Goal: Task Accomplishment & Management: Use online tool/utility

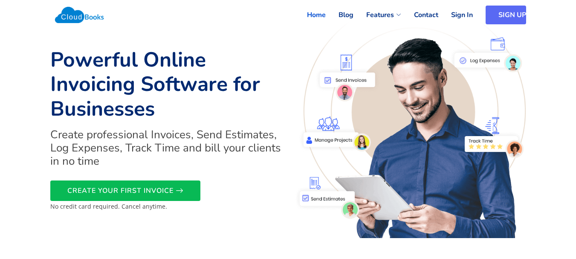
click at [501, 13] on link "SIGN UP" at bounding box center [505, 15] width 40 height 19
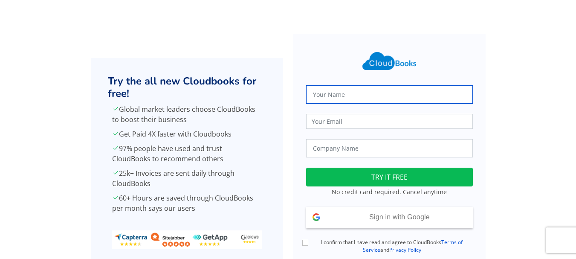
click at [337, 90] on input "text" at bounding box center [389, 94] width 167 height 18
type input "[PERSON_NAME]"
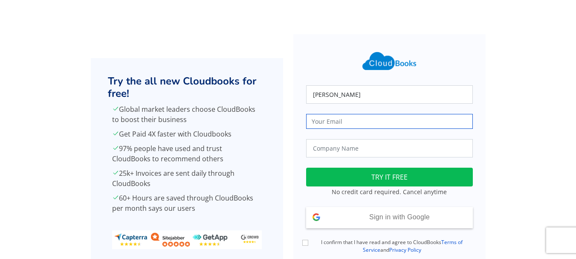
click at [360, 121] on input "email" at bounding box center [389, 121] width 167 height 15
type input "[EMAIL_ADDRESS][DOMAIN_NAME]"
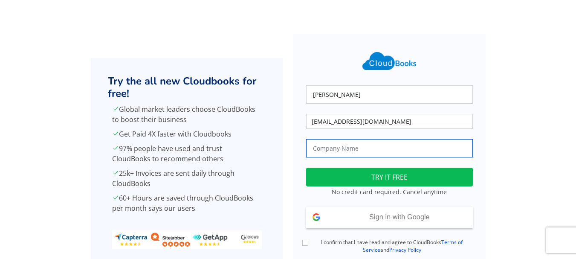
click at [364, 153] on input "text" at bounding box center [389, 148] width 167 height 18
type input "True Harvest Farms"
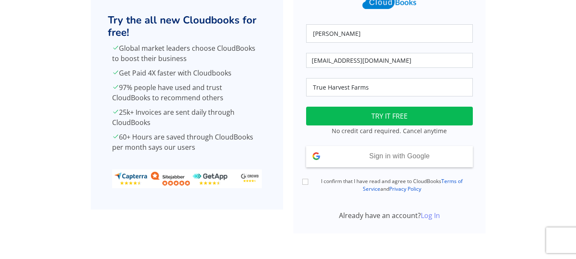
click at [433, 218] on link "Log In" at bounding box center [430, 215] width 19 height 9
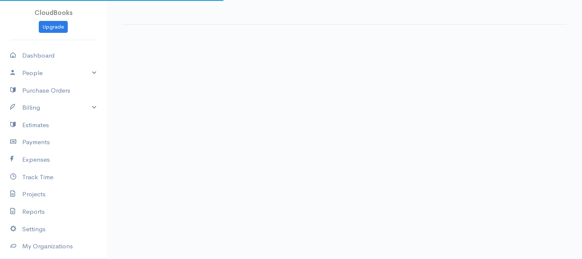
select select "365"
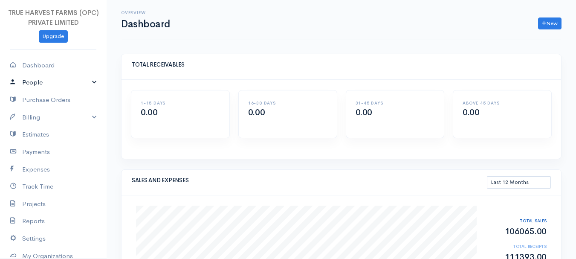
click at [89, 79] on link "People" at bounding box center [53, 82] width 107 height 17
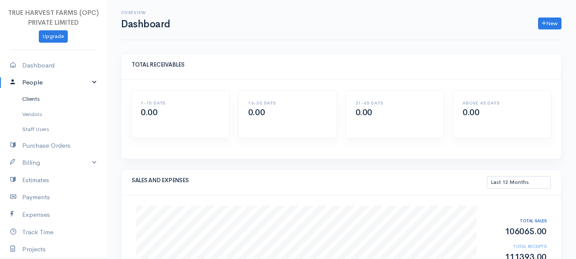
click at [50, 100] on link "Clients" at bounding box center [53, 98] width 107 height 15
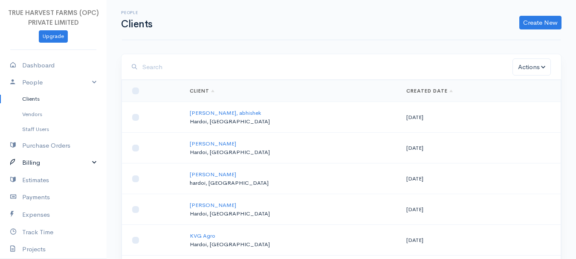
click at [85, 167] on link "Billing" at bounding box center [53, 162] width 107 height 17
click at [49, 179] on link "Invoice" at bounding box center [53, 178] width 107 height 15
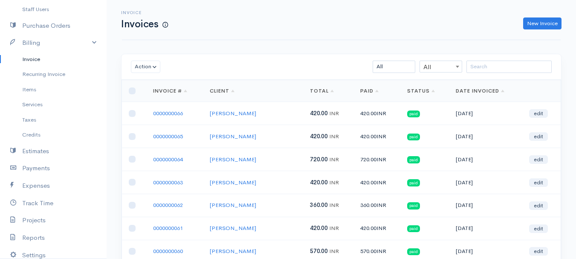
scroll to position [129, 0]
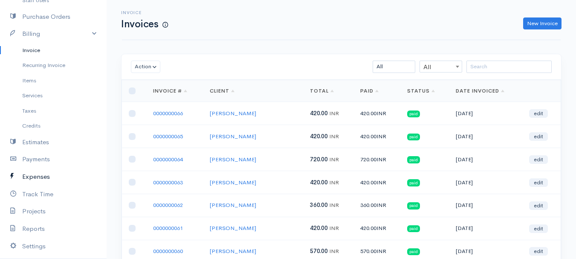
click at [32, 175] on link "Expenses" at bounding box center [53, 176] width 107 height 17
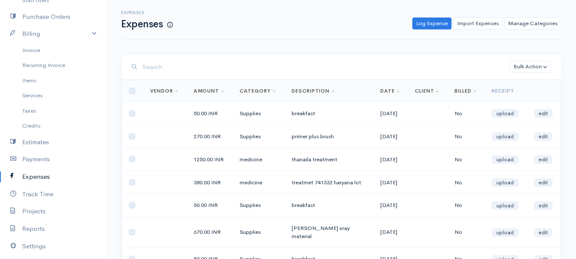
click at [339, 35] on div "Expenses Expenses Log Expense Import Expenses Manage Categories Action New Expe…" at bounding box center [341, 20] width 439 height 40
click at [425, 25] on link "Log Expense" at bounding box center [431, 23] width 39 height 12
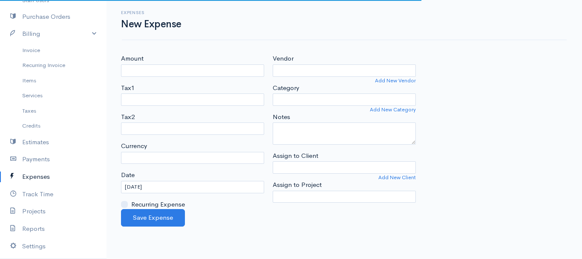
select select "INR"
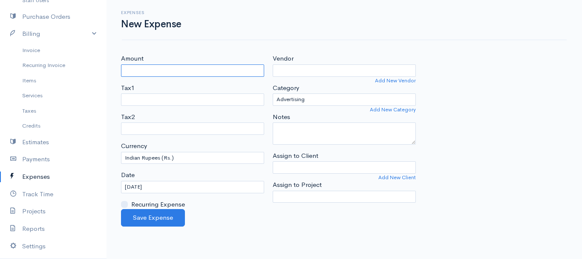
click at [130, 68] on input "Amount" at bounding box center [192, 70] width 143 height 12
type input "50"
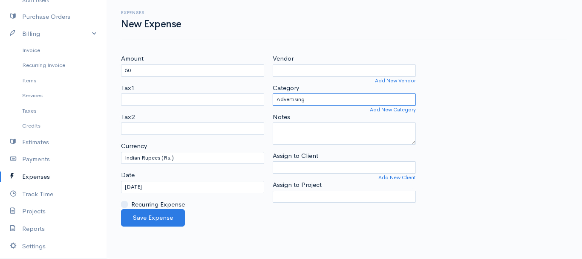
click at [292, 97] on select "Advertising Car & Truck Expenses Contractors cow medicine Education Education a…" at bounding box center [344, 99] width 143 height 12
select select "Supplies"
click at [273, 93] on select "Advertising Car & Truck Expenses Contractors cow medicine Education Education a…" at bounding box center [344, 99] width 143 height 12
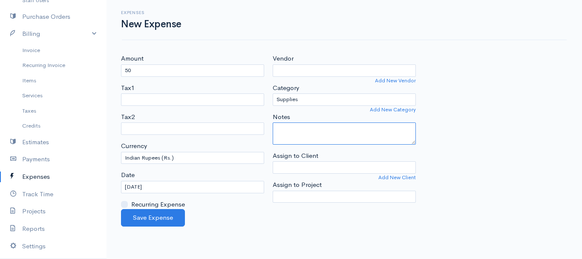
click at [284, 133] on textarea "Notes" at bounding box center [344, 133] width 143 height 22
type textarea "r"
type textarea "breakfast"
click at [146, 187] on input "23-08-2025" at bounding box center [192, 187] width 143 height 12
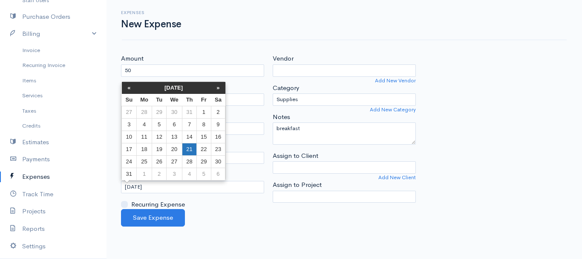
click at [186, 150] on td "21" at bounding box center [189, 149] width 14 height 12
type input "21-08-2025"
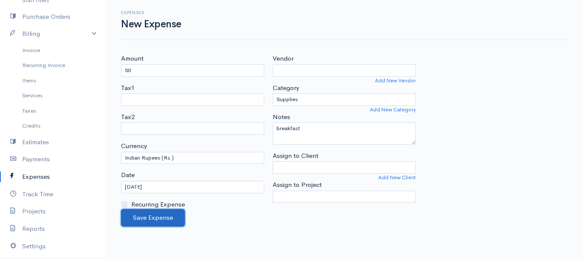
click at [159, 217] on button "Save Expense" at bounding box center [153, 217] width 64 height 17
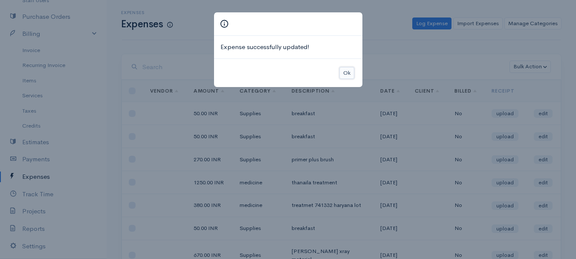
click at [347, 71] on button "Ok" at bounding box center [346, 73] width 15 height 12
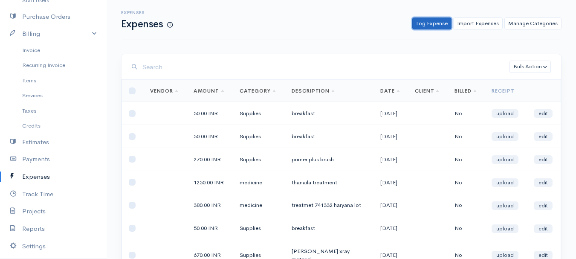
click at [420, 25] on link "Log Expense" at bounding box center [431, 23] width 39 height 12
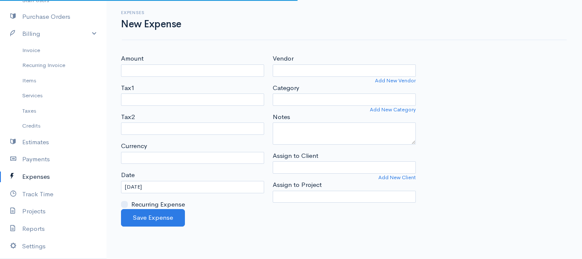
select select "INR"
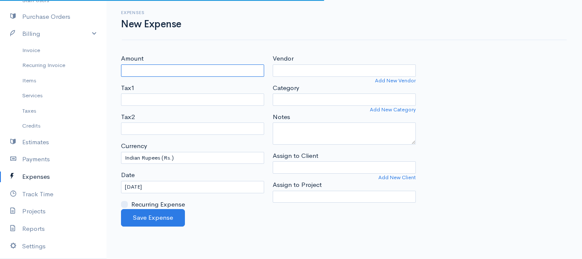
click at [141, 69] on input "Amount" at bounding box center [192, 70] width 143 height 12
type input "50"
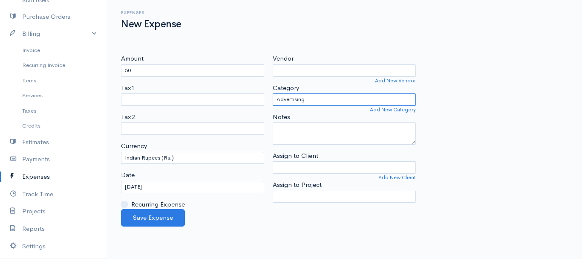
click at [294, 95] on select "Advertising Car & Truck Expenses Contractors cow medicine Education Education a…" at bounding box center [344, 99] width 143 height 12
select select "Supplies"
click at [273, 93] on select "Advertising Car & Truck Expenses Contractors cow medicine Education Education a…" at bounding box center [344, 99] width 143 height 12
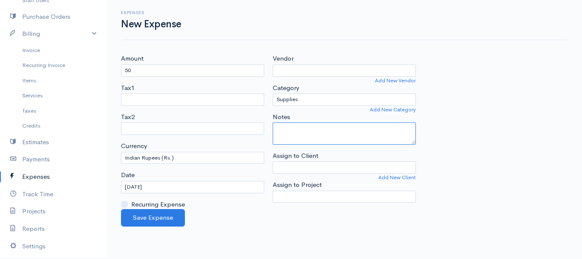
click at [276, 133] on textarea "Notes" at bounding box center [344, 133] width 143 height 22
type textarea "breakfast"
click at [146, 191] on input "23-08-2025" at bounding box center [192, 187] width 143 height 12
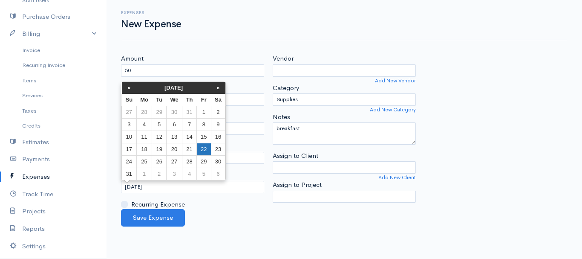
click at [202, 147] on td "22" at bounding box center [204, 149] width 14 height 12
type input "22-08-2025"
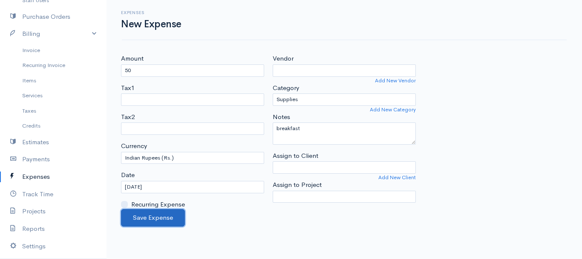
click at [144, 219] on button "Save Expense" at bounding box center [153, 217] width 64 height 17
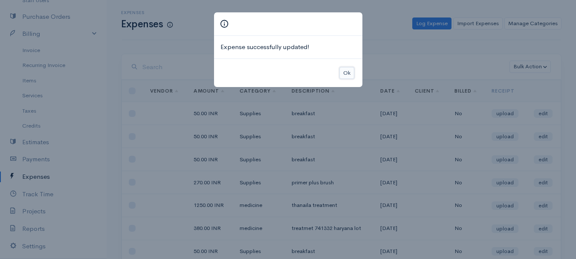
click at [346, 69] on button "Ok" at bounding box center [346, 73] width 15 height 12
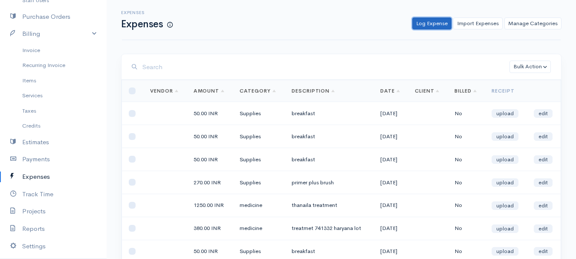
click at [425, 21] on link "Log Expense" at bounding box center [431, 23] width 39 height 12
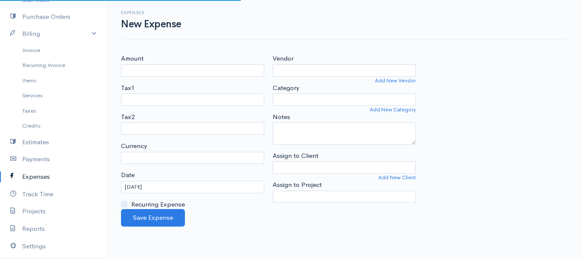
select select "INR"
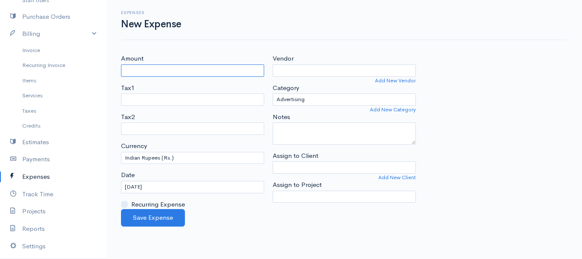
click at [138, 69] on input "Amount" at bounding box center [192, 70] width 143 height 12
type input "50"
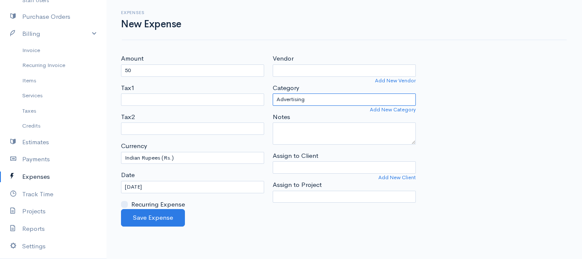
click at [291, 99] on select "Advertising Car & Truck Expenses Contractors cow medicine Education Education a…" at bounding box center [344, 99] width 143 height 12
select select "Meals & Entertainment"
click at [273, 93] on select "Advertising Car & Truck Expenses Contractors cow medicine Education Education a…" at bounding box center [344, 99] width 143 height 12
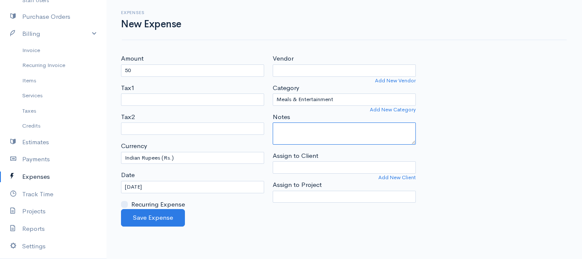
click at [278, 127] on textarea "Notes" at bounding box center [344, 133] width 143 height 22
type textarea "breakfast"
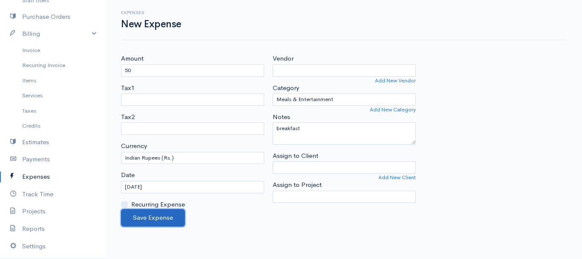
click at [149, 215] on button "Save Expense" at bounding box center [153, 217] width 64 height 17
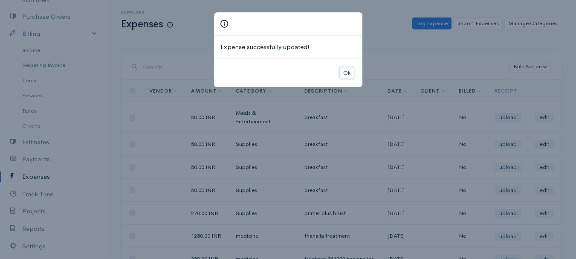
click at [343, 73] on button "Ok" at bounding box center [346, 73] width 15 height 12
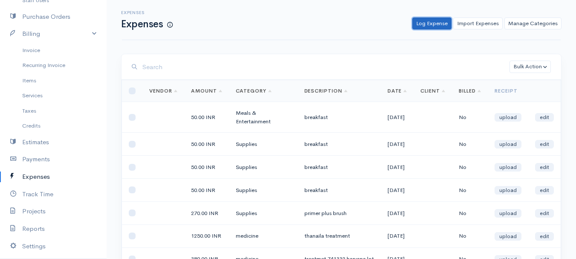
click at [421, 25] on link "Log Expense" at bounding box center [431, 23] width 39 height 12
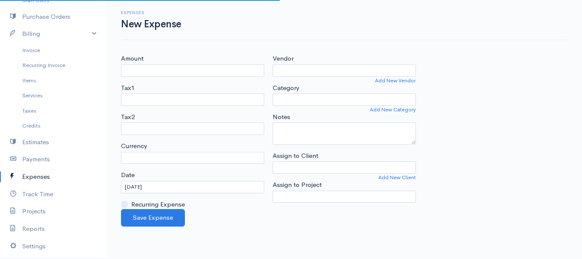
select select "INR"
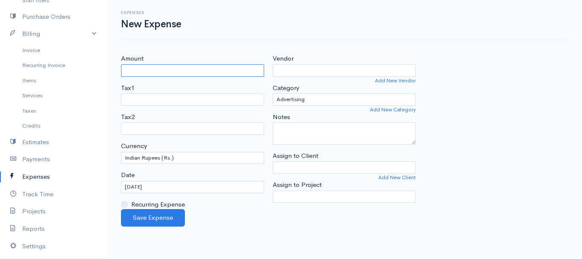
click at [142, 68] on input "Amount" at bounding box center [192, 70] width 143 height 12
type input "455"
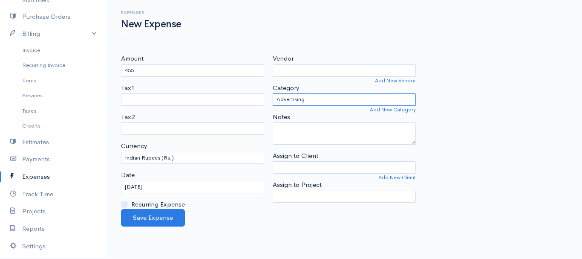
click at [296, 99] on select "Advertising Car & Truck Expenses Contractors cow medicine Education Education a…" at bounding box center [344, 99] width 143 height 12
select select "Supplies"
click at [273, 93] on select "Advertising Car & Truck Expenses Contractors cow medicine Education Education a…" at bounding box center [344, 99] width 143 height 12
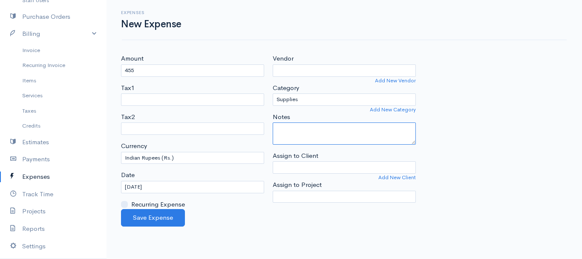
click at [280, 135] on textarea "Notes" at bounding box center [344, 133] width 143 height 22
type textarea "breakfast"
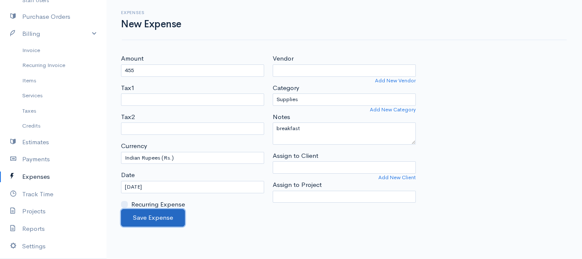
click at [154, 217] on button "Save Expense" at bounding box center [153, 217] width 64 height 17
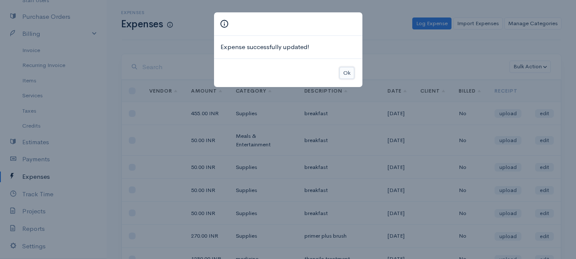
click at [346, 71] on button "Ok" at bounding box center [346, 73] width 15 height 12
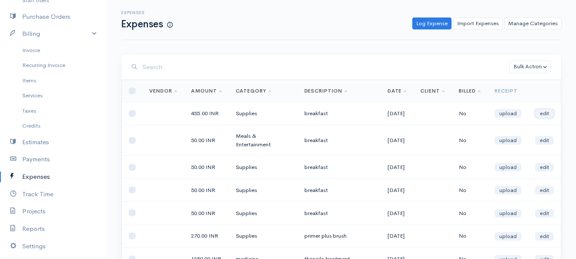
click at [542, 116] on link "edit" at bounding box center [544, 113] width 19 height 9
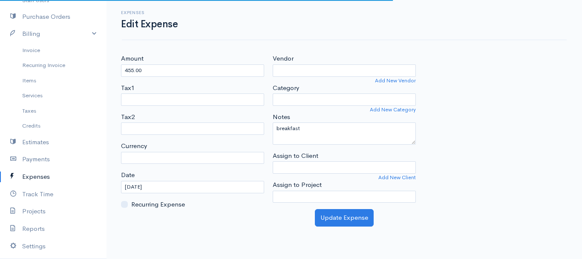
select select "INR"
select select
select select "Supplies"
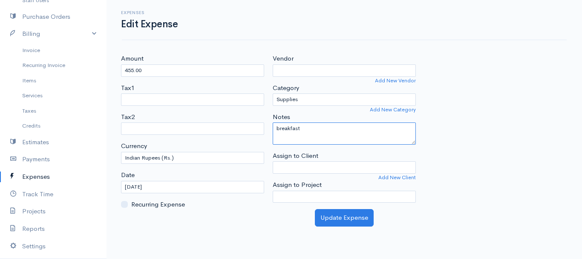
click at [303, 138] on textarea "breakfast" at bounding box center [344, 133] width 143 height 22
type textarea "b"
type textarea "diesel"
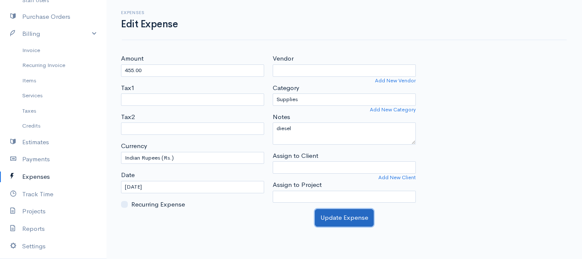
click at [347, 219] on button "Update Expense" at bounding box center [344, 217] width 59 height 17
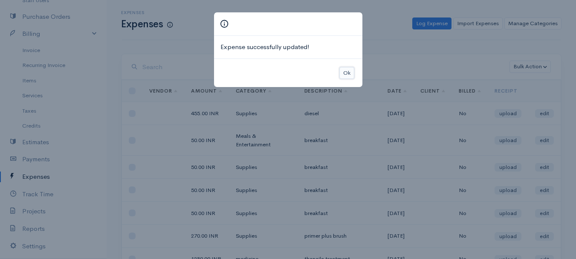
click at [347, 72] on button "Ok" at bounding box center [346, 73] width 15 height 12
